Goal: Task Accomplishment & Management: Manage account settings

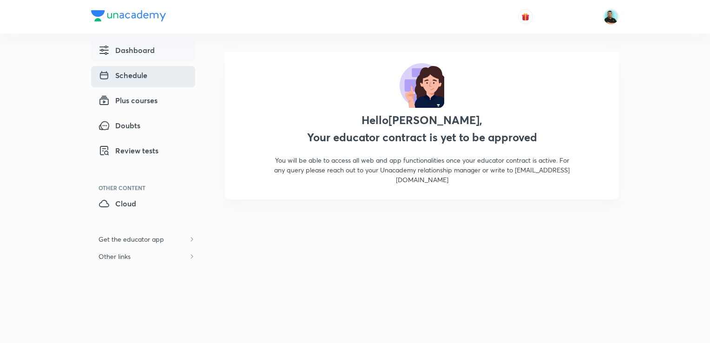
click at [135, 74] on span "Schedule" at bounding box center [123, 75] width 49 height 11
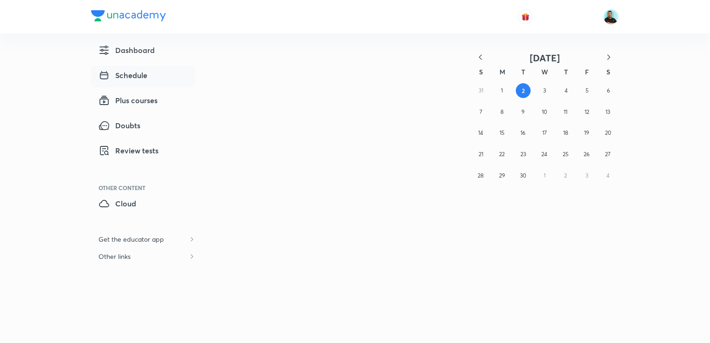
click at [520, 85] on button "2" at bounding box center [523, 90] width 15 height 15
click at [612, 20] on img at bounding box center [611, 17] width 16 height 16
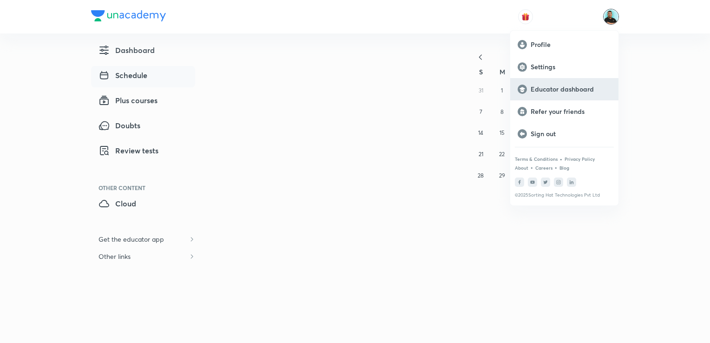
click at [565, 86] on p "Educator dashboard" at bounding box center [571, 89] width 80 height 8
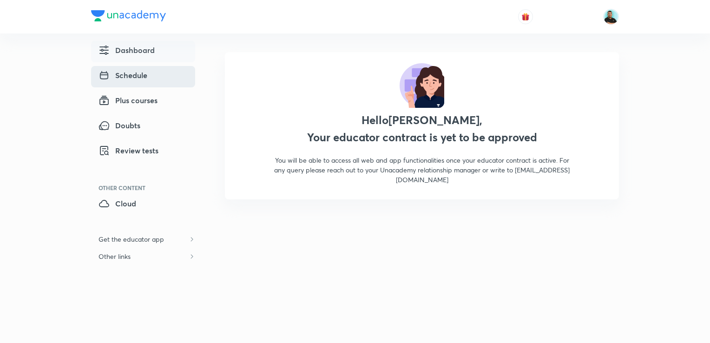
click at [132, 77] on span "Schedule" at bounding box center [123, 75] width 49 height 11
